Goal: Participate in discussion: Engage in conversation with other users on a specific topic

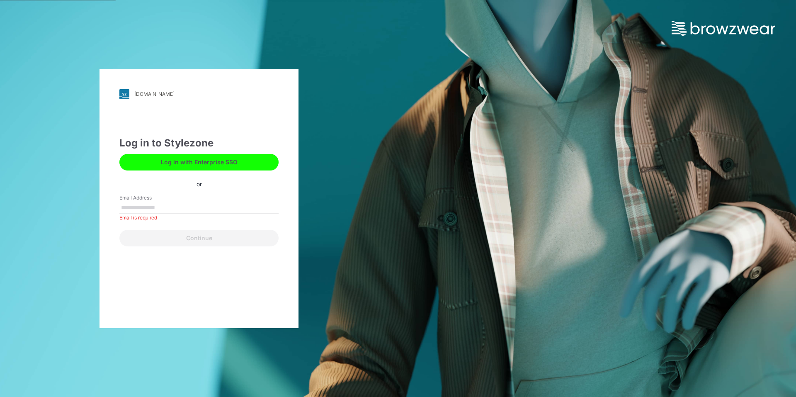
click at [193, 165] on button "Log in with Enterprise SSO" at bounding box center [198, 162] width 159 height 17
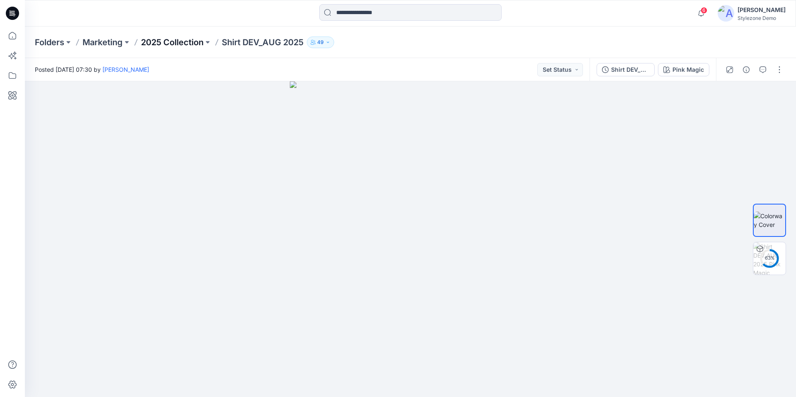
click at [179, 43] on p "2025 Collection" at bounding box center [172, 42] width 63 height 12
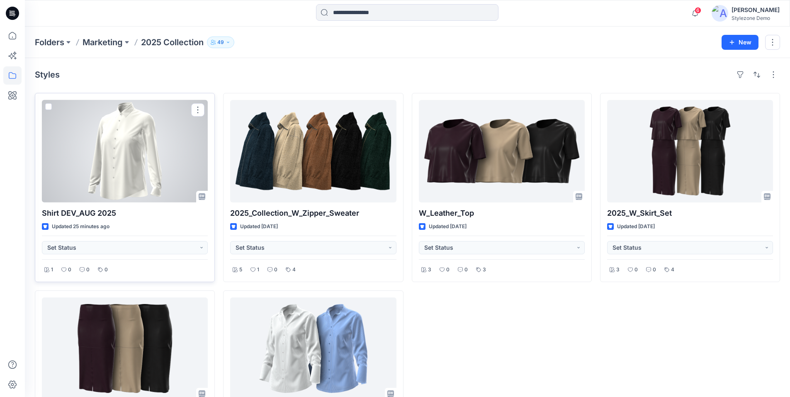
click at [109, 147] on div at bounding box center [125, 151] width 166 height 102
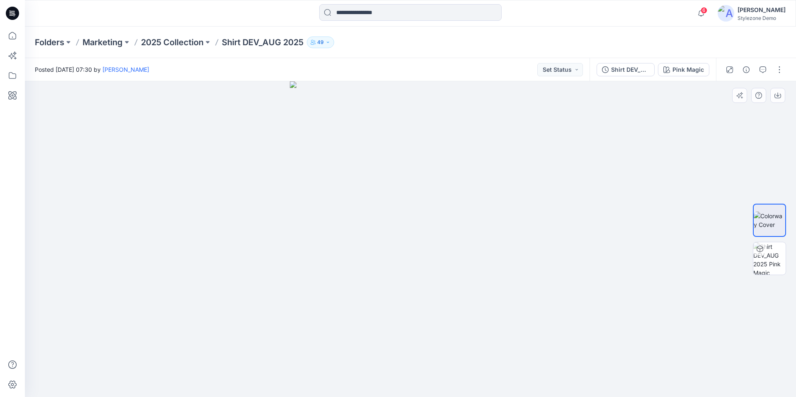
click at [630, 221] on div at bounding box center [410, 239] width 771 height 316
click at [570, 207] on div at bounding box center [410, 239] width 771 height 316
click at [767, 263] on img at bounding box center [769, 258] width 32 height 32
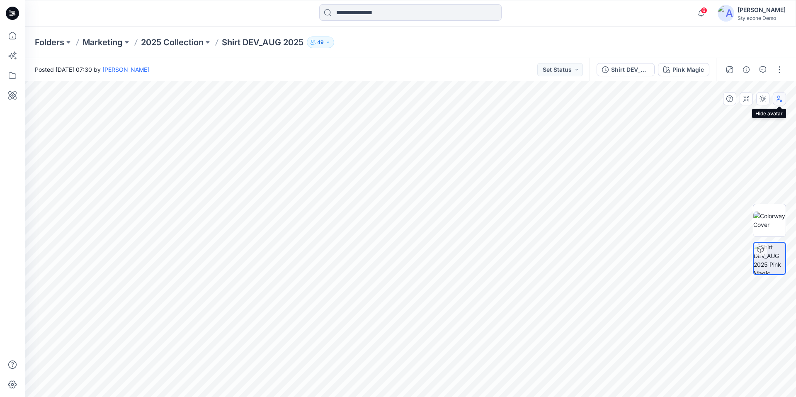
click at [780, 100] on icon "button" at bounding box center [779, 98] width 7 height 7
click at [764, 103] on button "button" at bounding box center [762, 98] width 13 height 13
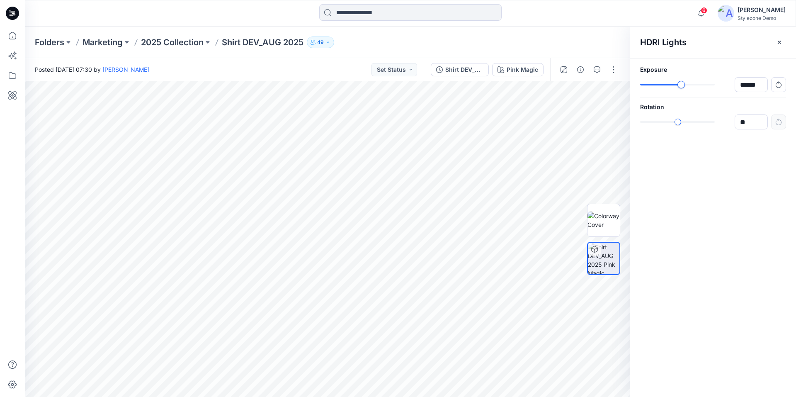
type input "******"
click at [682, 87] on div at bounding box center [677, 85] width 75 height 6
type input "**"
click at [678, 124] on div "slider-ex-1" at bounding box center [678, 121] width 7 height 7
click at [780, 43] on icon "button" at bounding box center [779, 42] width 3 height 3
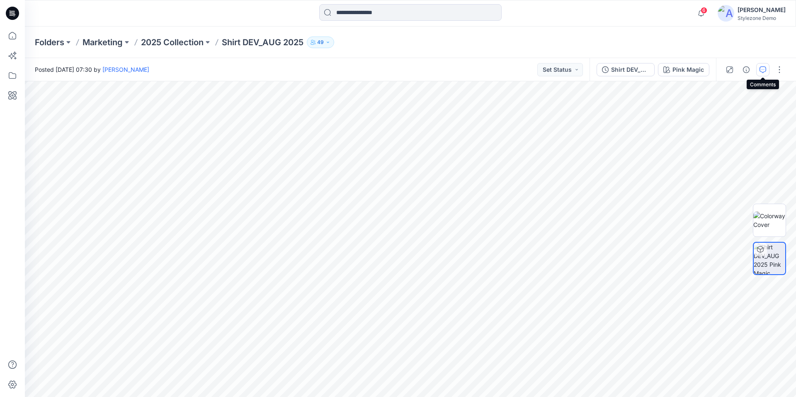
click at [761, 70] on icon "button" at bounding box center [763, 69] width 7 height 7
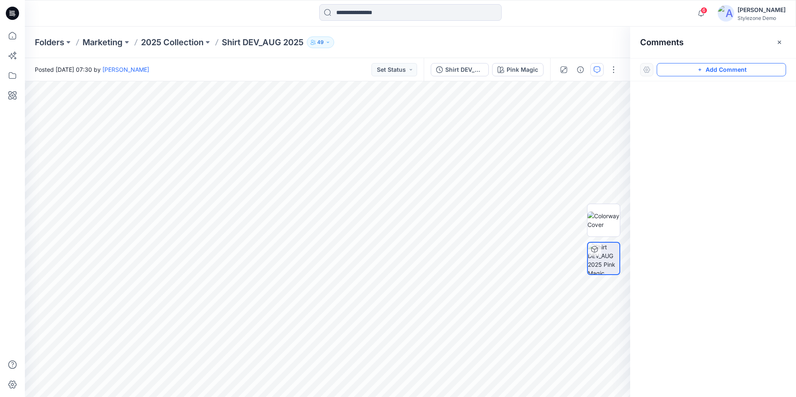
click at [742, 74] on button "Add Comment" at bounding box center [721, 69] width 129 height 13
click at [565, 201] on icon "button" at bounding box center [564, 200] width 1 height 1
click at [369, 190] on icon "Layer 1" at bounding box center [327, 239] width 605 height 316
click at [355, 212] on g at bounding box center [363, 200] width 17 height 24
click at [350, 231] on g at bounding box center [360, 210] width 24 height 45
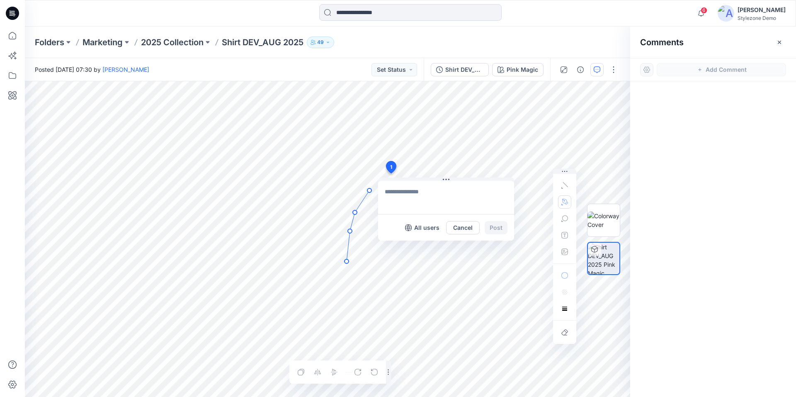
click at [347, 261] on g at bounding box center [358, 225] width 27 height 75
click at [350, 282] on g at bounding box center [358, 235] width 27 height 94
drag, startPoint x: 357, startPoint y: 308, endPoint x: 360, endPoint y: 320, distance: 12.9
click at [357, 309] on g at bounding box center [358, 249] width 27 height 122
click at [363, 332] on g at bounding box center [358, 261] width 27 height 146
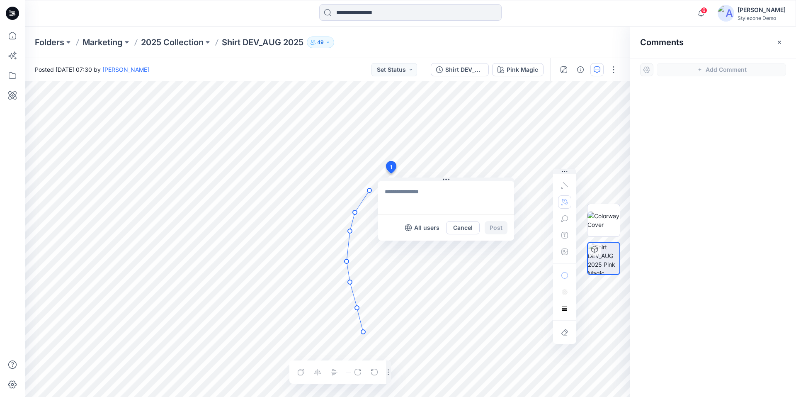
click at [363, 332] on circle at bounding box center [363, 332] width 4 height 4
click at [389, 192] on textarea at bounding box center [446, 197] width 136 height 33
click at [384, 192] on textarea at bounding box center [446, 197] width 136 height 33
paste textarea "**********"
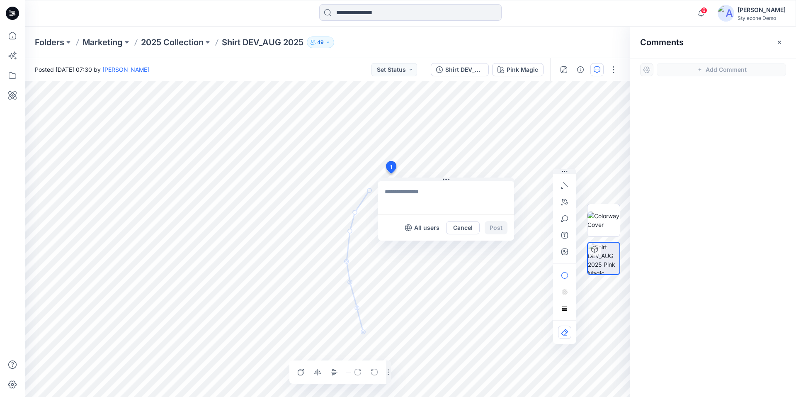
type textarea "**********"
click at [495, 229] on button "Post" at bounding box center [496, 227] width 23 height 13
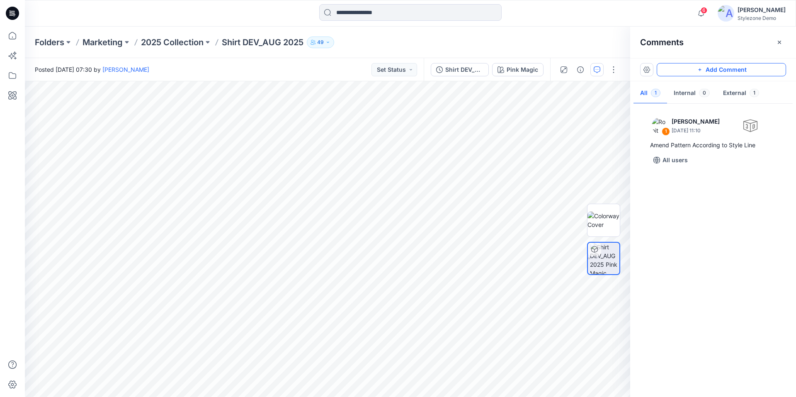
click at [711, 73] on button "Add Comment" at bounding box center [721, 69] width 129 height 13
drag, startPoint x: 239, startPoint y: 251, endPoint x: 157, endPoint y: 257, distance: 82.8
click at [153, 258] on icon at bounding box center [153, 258] width 1 height 1
click at [564, 201] on icon "button" at bounding box center [564, 200] width 1 height 1
click at [274, 248] on icon "Layer 1" at bounding box center [327, 239] width 605 height 316
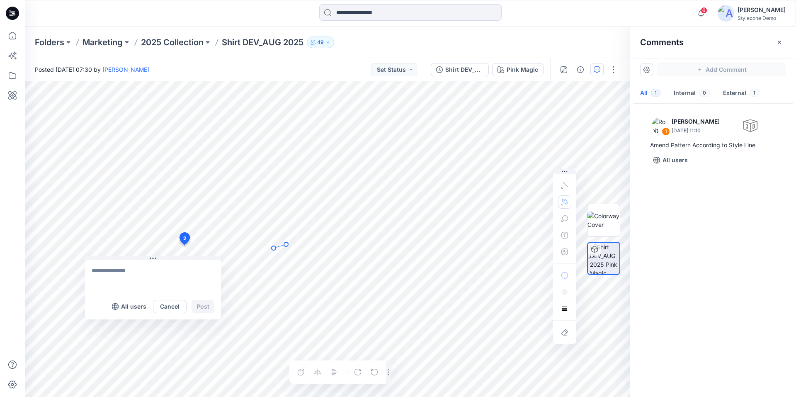
click at [286, 244] on g at bounding box center [280, 246] width 17 height 8
click at [299, 243] on g at bounding box center [285, 246] width 27 height 8
click at [306, 247] on g at bounding box center [290, 246] width 36 height 10
click at [315, 251] on g at bounding box center [294, 246] width 44 height 10
click at [323, 250] on g at bounding box center [299, 247] width 54 height 12
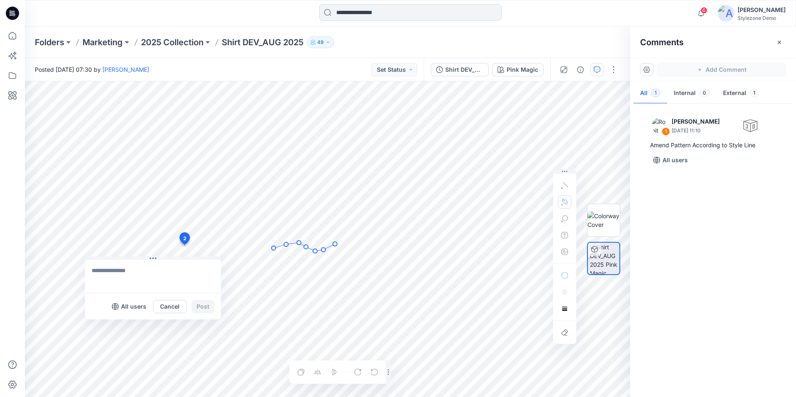
click at [335, 244] on g at bounding box center [305, 247] width 66 height 12
click at [352, 243] on g at bounding box center [312, 247] width 80 height 12
click at [362, 248] on g at bounding box center [318, 247] width 92 height 12
click at [365, 253] on g at bounding box center [319, 248] width 95 height 15
click at [365, 253] on circle at bounding box center [364, 253] width 4 height 4
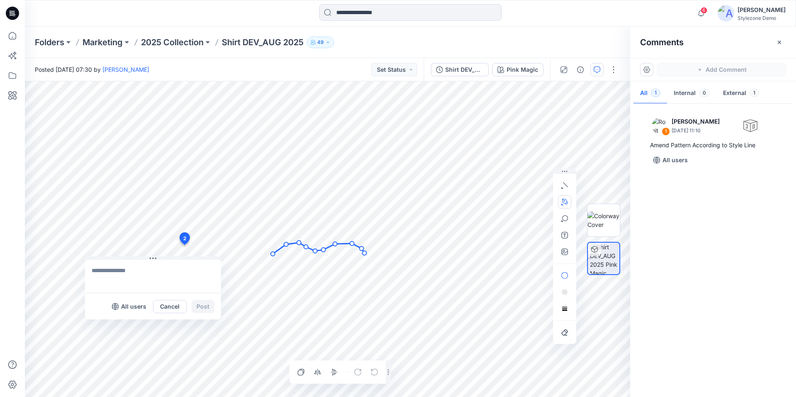
drag, startPoint x: 273, startPoint y: 248, endPoint x: 272, endPoint y: 254, distance: 5.9
click at [272, 254] on circle at bounding box center [273, 254] width 4 height 4
click at [114, 268] on textarea at bounding box center [153, 276] width 136 height 33
click at [310, 244] on icon "Layer 1" at bounding box center [327, 239] width 605 height 316
click at [314, 251] on circle at bounding box center [315, 251] width 4 height 4
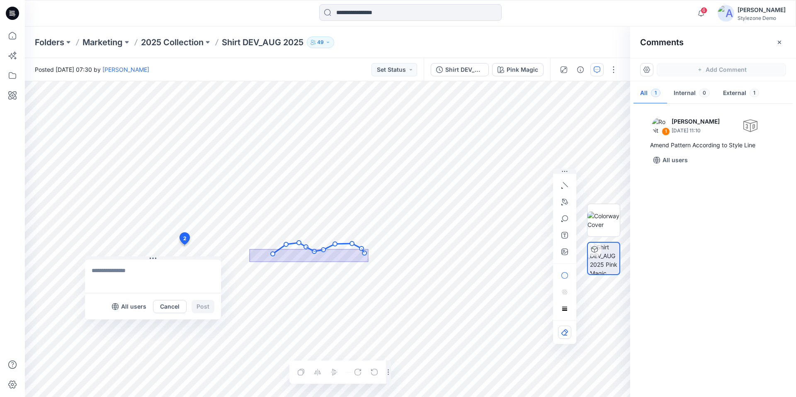
drag, startPoint x: 368, startPoint y: 249, endPoint x: 254, endPoint y: 265, distance: 115.5
click at [250, 262] on icon "Layer 1" at bounding box center [327, 239] width 605 height 316
drag, startPoint x: 267, startPoint y: 268, endPoint x: 365, endPoint y: 238, distance: 102.3
click at [380, 236] on icon "Layer 1" at bounding box center [327, 239] width 605 height 316
drag, startPoint x: 322, startPoint y: 249, endPoint x: 321, endPoint y: 235, distance: 14.5
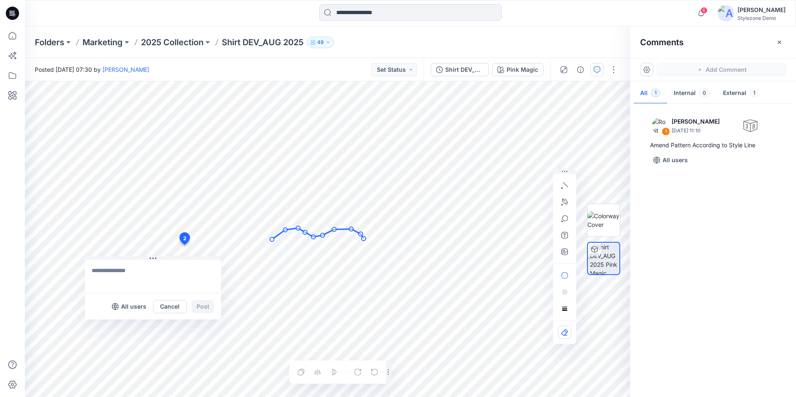
click at [321, 235] on circle at bounding box center [323, 235] width 4 height 4
click at [124, 272] on textarea at bounding box center [153, 276] width 136 height 33
type textarea "**********"
click at [201, 308] on button "Post" at bounding box center [203, 306] width 23 height 13
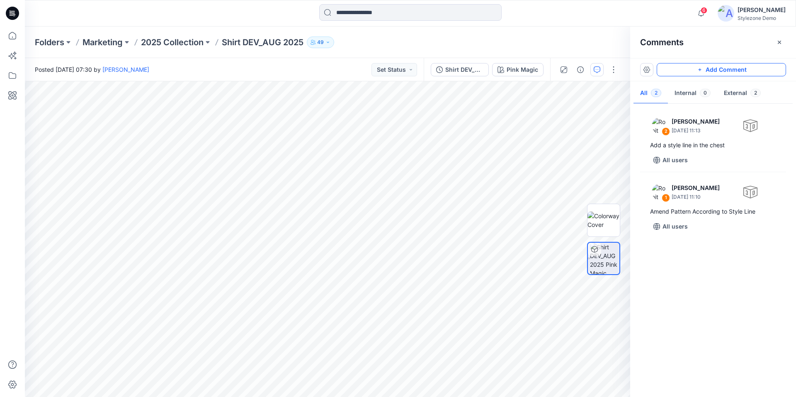
click at [717, 72] on button "Add Comment" at bounding box center [721, 69] width 129 height 13
click at [569, 219] on button "button" at bounding box center [564, 218] width 13 height 13
click at [517, 219] on icon "button" at bounding box center [520, 219] width 7 height 7
click at [395, 151] on textarea at bounding box center [447, 155] width 136 height 33
paste textarea "**********"
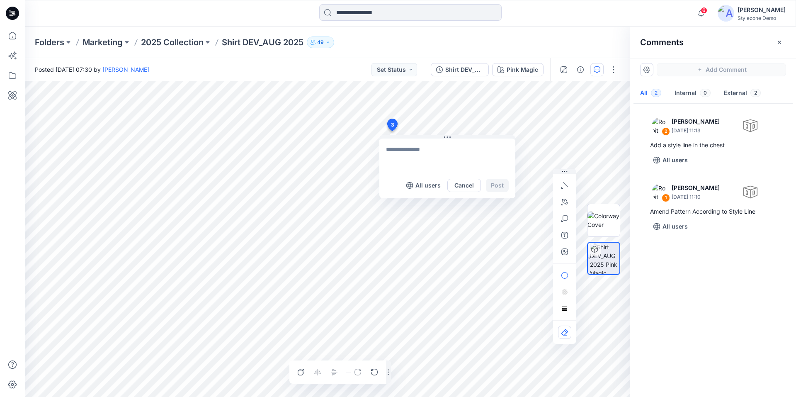
type textarea "**********"
click at [495, 185] on button "Post" at bounding box center [497, 185] width 23 height 13
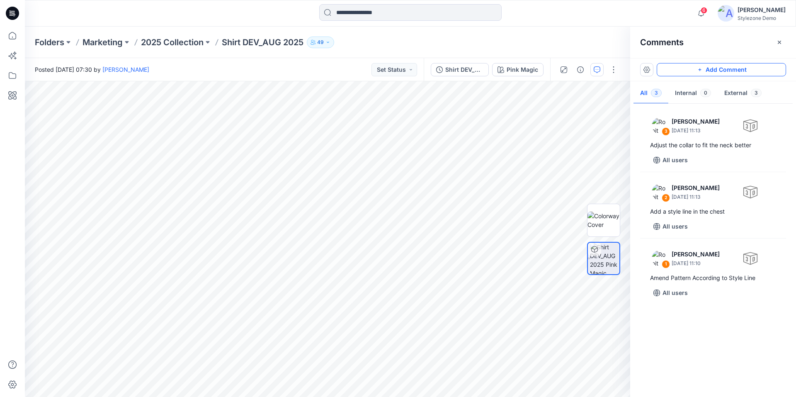
click at [695, 73] on button "Add Comment" at bounding box center [721, 69] width 129 height 13
click at [467, 143] on textarea at bounding box center [514, 145] width 136 height 33
type textarea "**********"
click at [560, 176] on button "Post" at bounding box center [563, 176] width 23 height 13
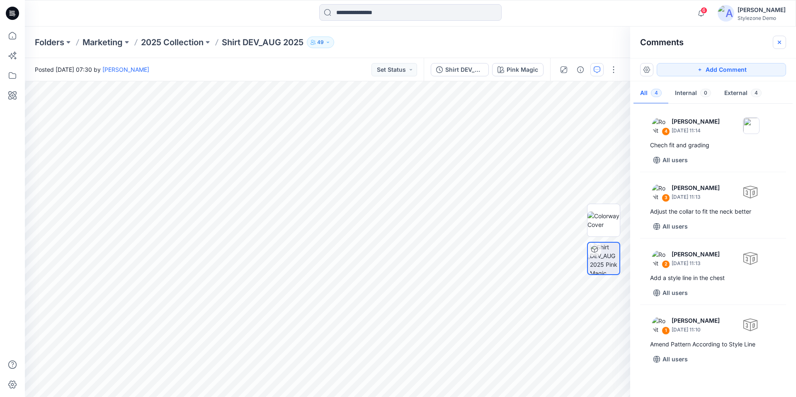
click at [781, 41] on icon "button" at bounding box center [779, 42] width 7 height 7
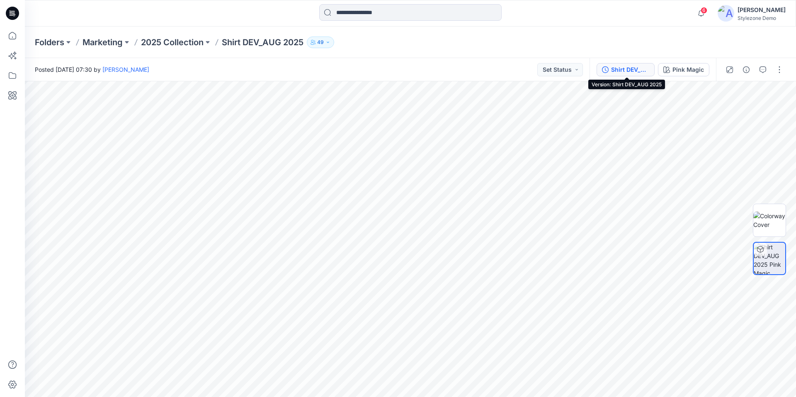
click at [640, 70] on div "Shirt DEV_AUG 2025" at bounding box center [630, 69] width 38 height 9
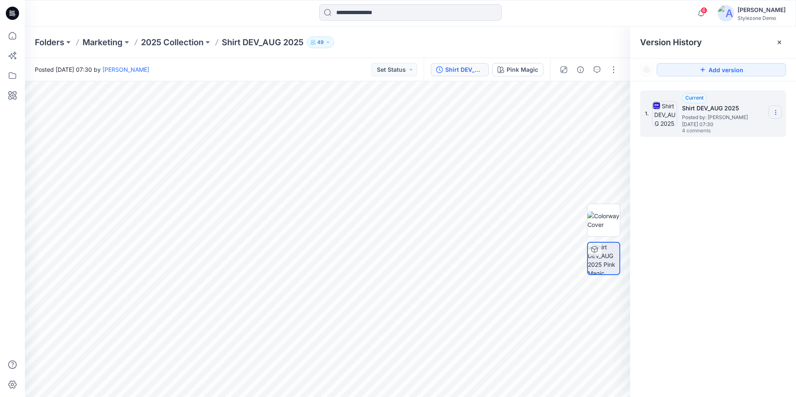
click at [772, 113] on section at bounding box center [775, 111] width 13 height 13
click at [742, 226] on div "1. Current Shirt DEV_AUG 2025 Posted by: [PERSON_NAME] [DATE] 07:30 4 comments …" at bounding box center [713, 245] width 166 height 328
